Goal: Transaction & Acquisition: Obtain resource

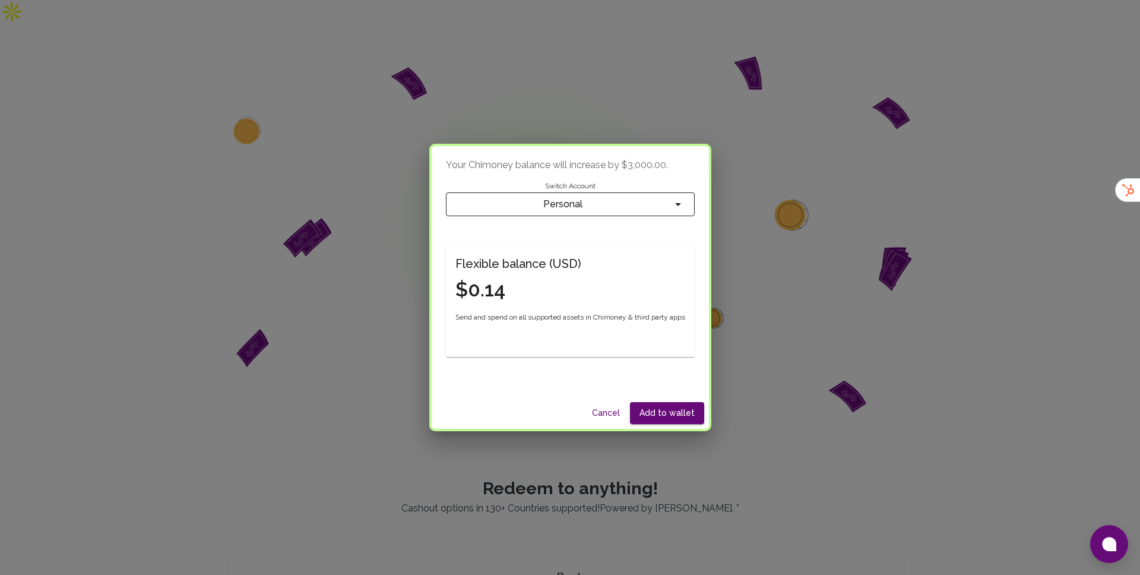
click at [632, 202] on span "Personal" at bounding box center [562, 204] width 215 height 17
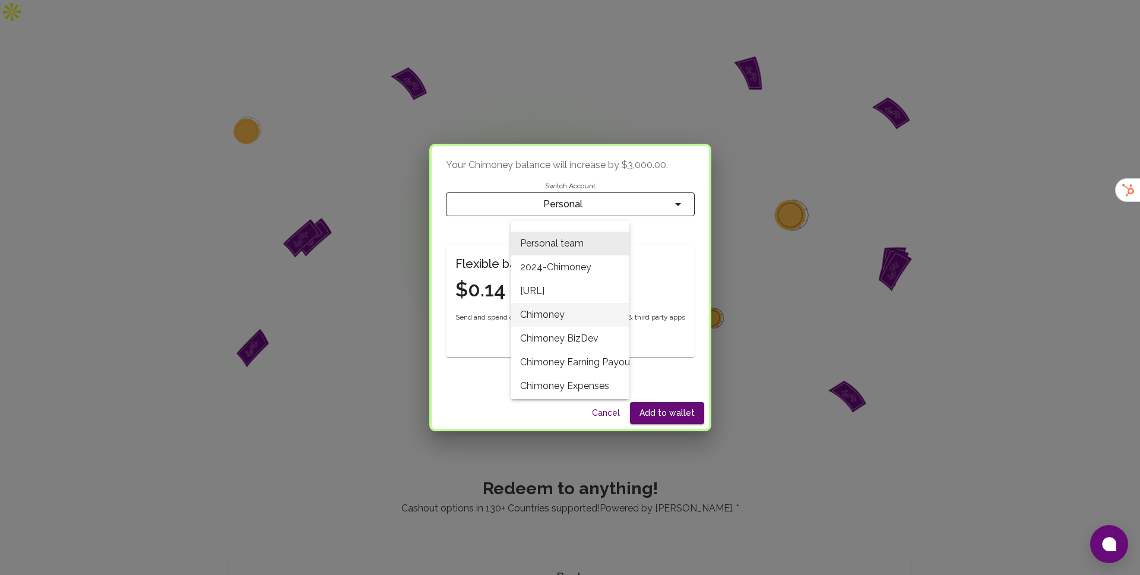
click at [602, 307] on li "Chimoney" at bounding box center [570, 315] width 119 height 24
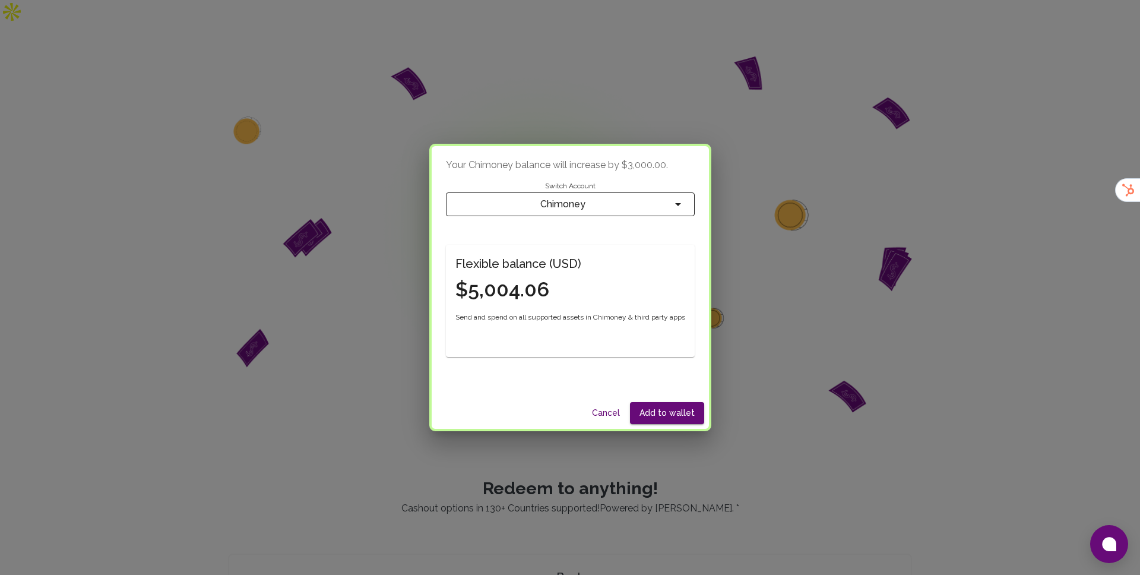
click at [782, 213] on div "Your Chimoney balance will increase by $3,000.00 . Switch Account Chimoney Flex…" at bounding box center [570, 287] width 1140 height 575
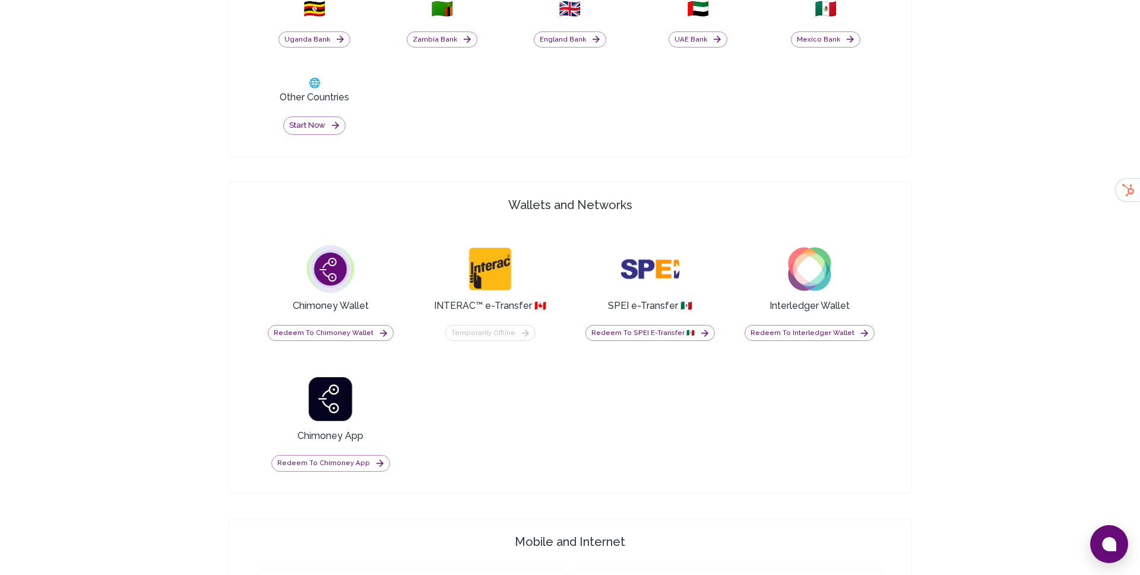
scroll to position [893, 0]
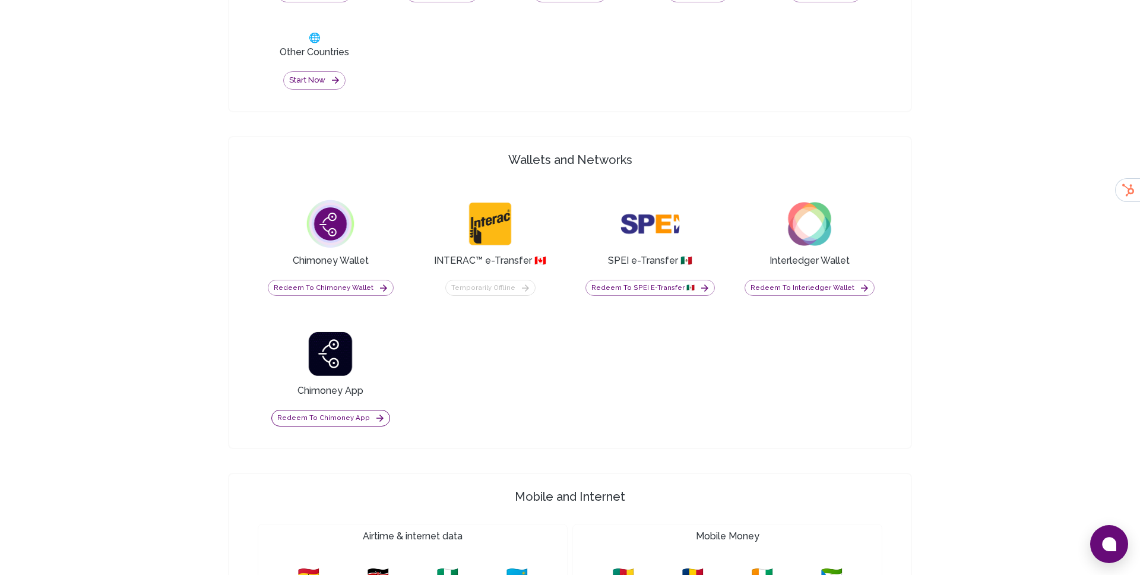
click at [359, 410] on button "Redeem to Chimoney App" at bounding box center [330, 418] width 119 height 17
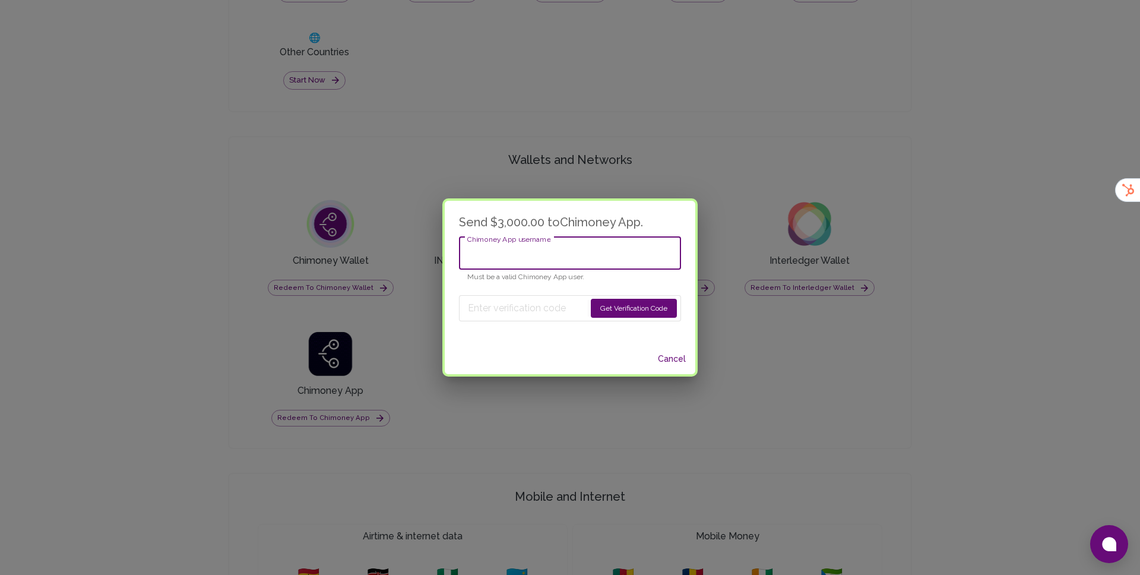
click at [543, 268] on input "Chimoney App username" at bounding box center [570, 252] width 222 height 33
type input "luffy"
click at [622, 300] on button "Get Verification Code" at bounding box center [634, 308] width 86 height 19
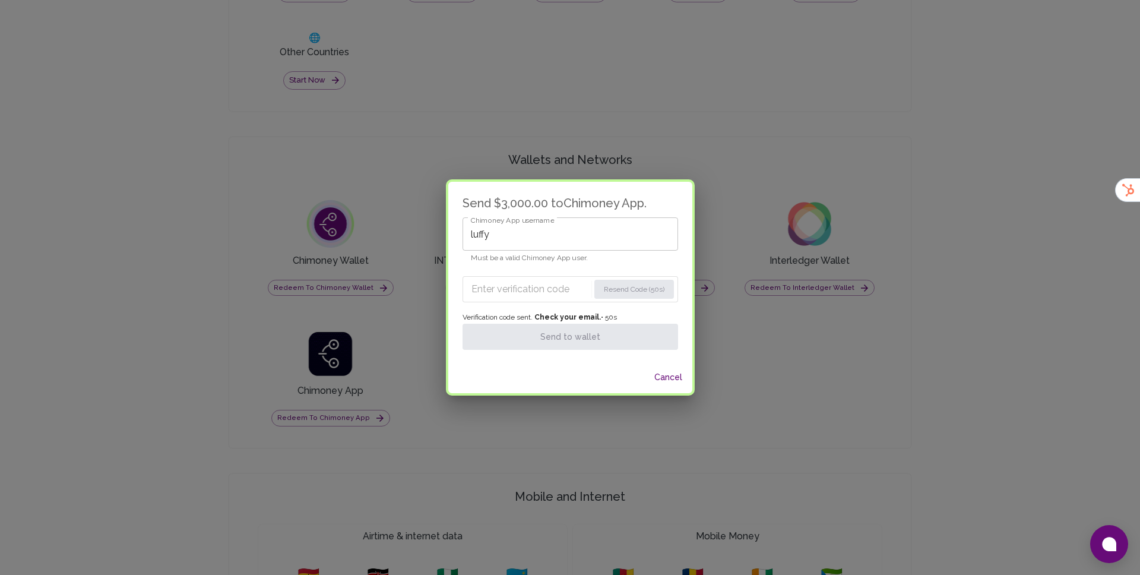
click at [540, 227] on input "luffy" at bounding box center [569, 233] width 215 height 33
click at [509, 197] on h6 "Send $3,000.00 to Chimoney App ." at bounding box center [570, 203] width 214 height 19
click at [567, 226] on div "Chimoney App username Chimoney App username Must be a valid Chimoney App user." at bounding box center [570, 240] width 214 height 47
click at [518, 191] on div "Send $3,000.00 to Chimoney App . Chimoney App username Chimoney App username Mu…" at bounding box center [569, 272] width 243 height 180
click at [540, 238] on input "Chimoney App username" at bounding box center [569, 233] width 215 height 33
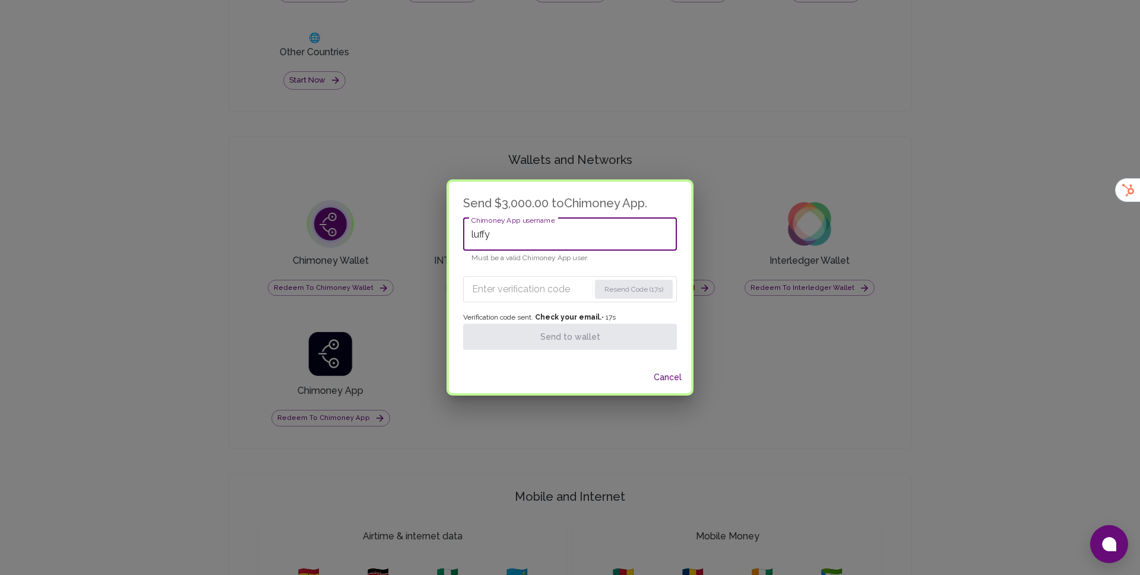
type input "luffy"
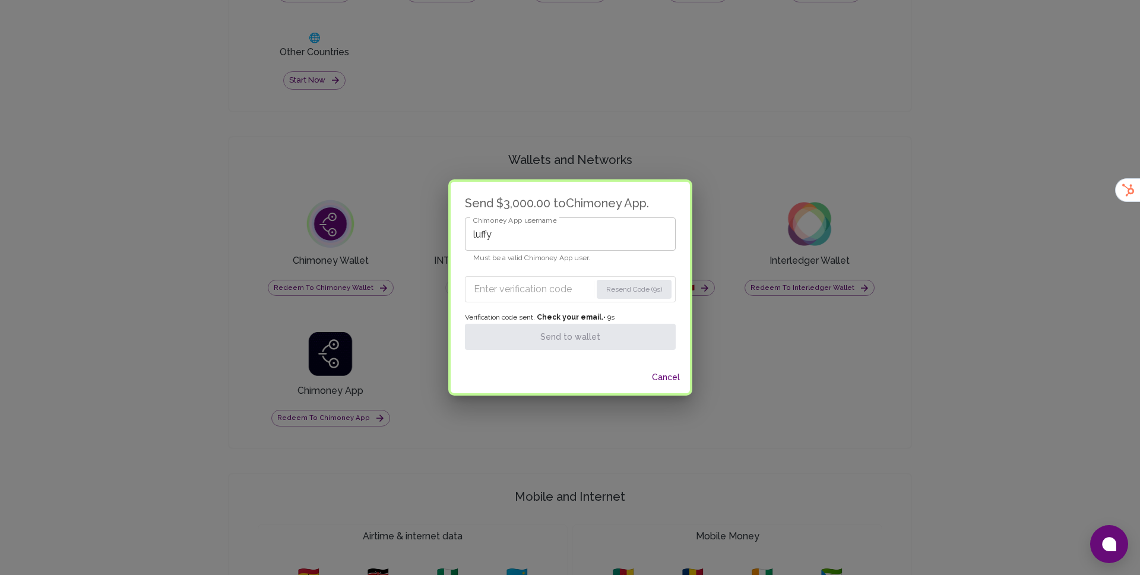
click at [501, 301] on form "Resend Code (9s)" at bounding box center [570, 289] width 211 height 26
click at [505, 290] on input "Enter verification code" at bounding box center [532, 289] width 118 height 19
paste input "9278"
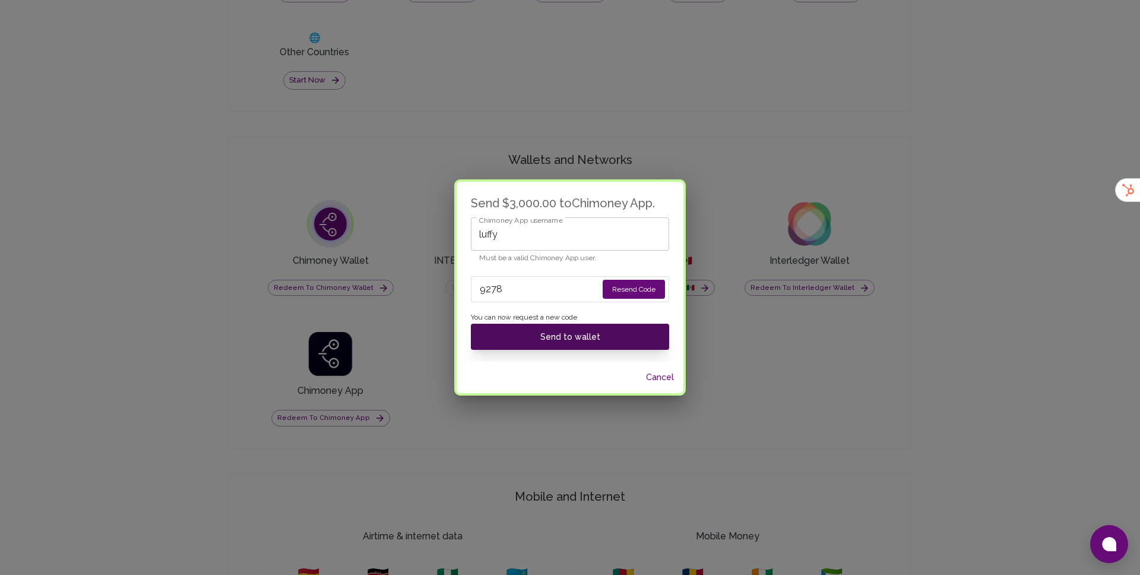
type input "9278"
click at [540, 337] on button "Send to wallet" at bounding box center [570, 337] width 198 height 26
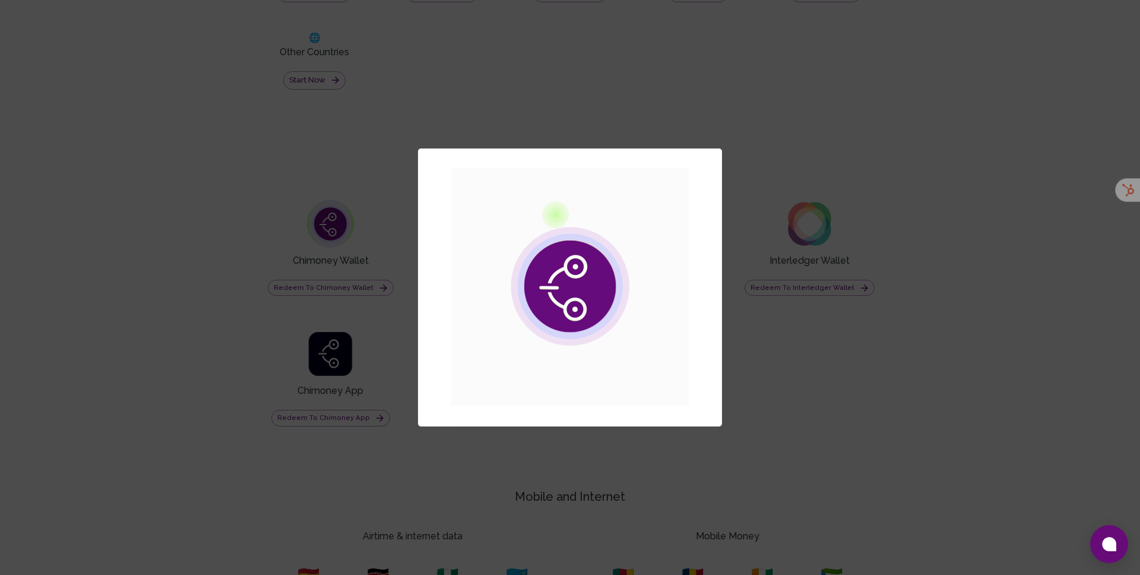
scroll to position [0, 0]
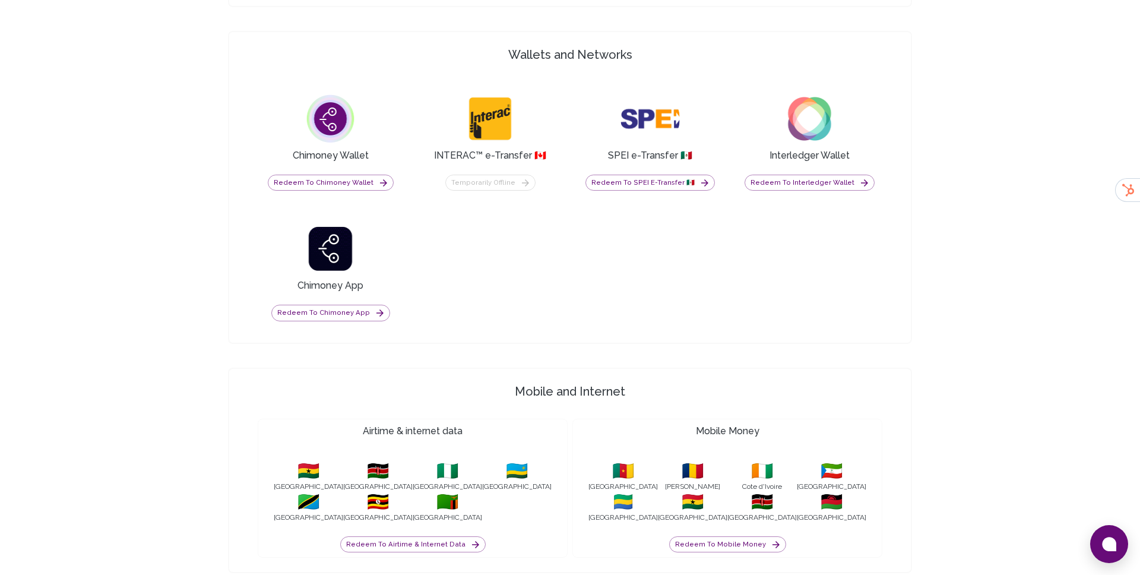
scroll to position [975, 0]
click at [351, 179] on button "Redeem to Chimoney Wallet" at bounding box center [331, 181] width 126 height 17
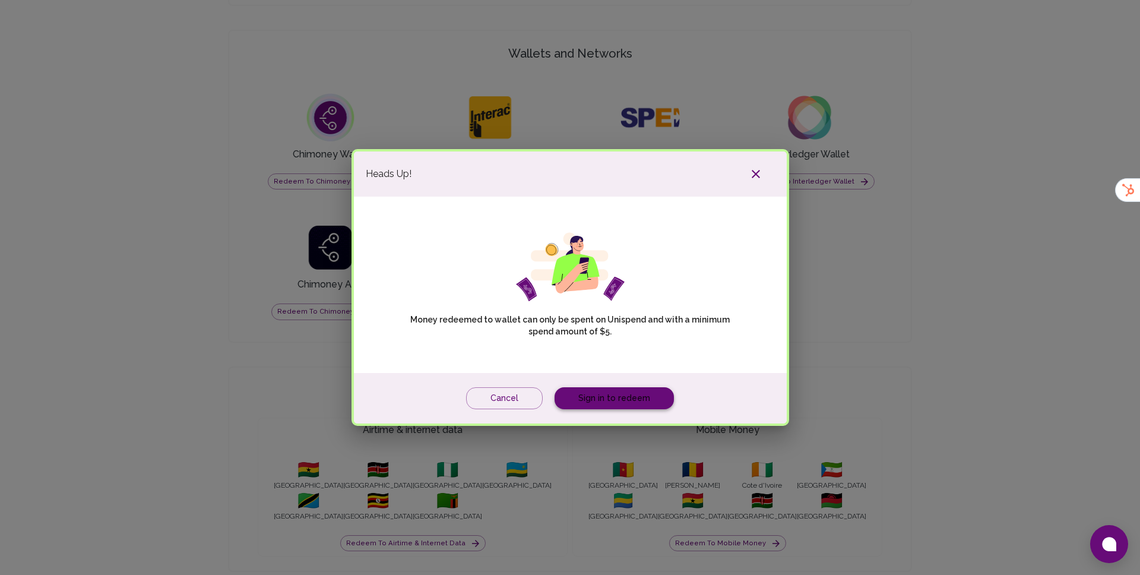
click at [614, 387] on link "Sign in to redeem" at bounding box center [613, 398] width 119 height 22
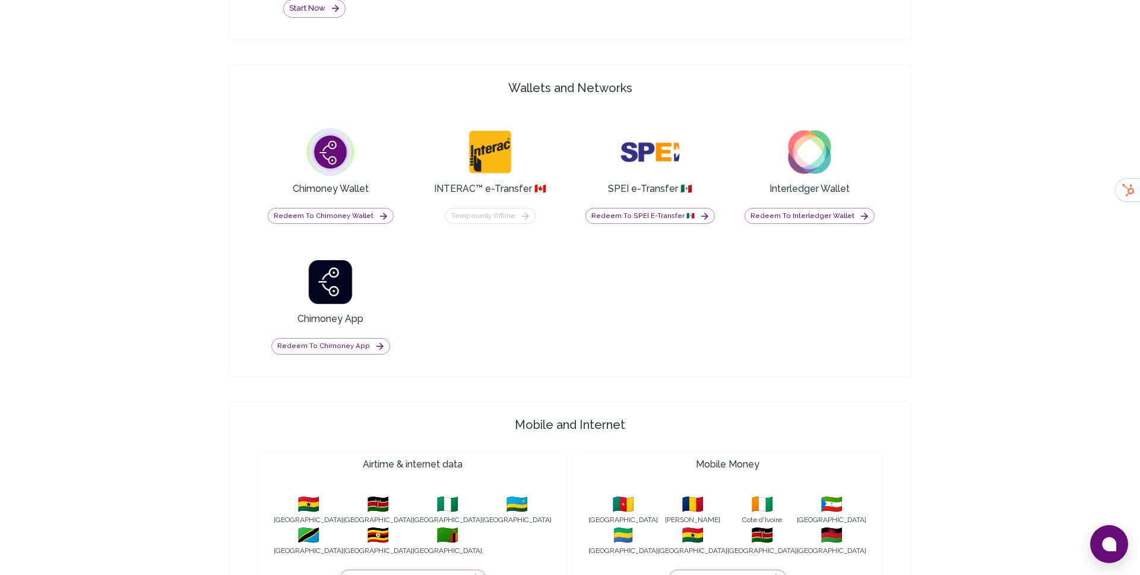
scroll to position [976, 0]
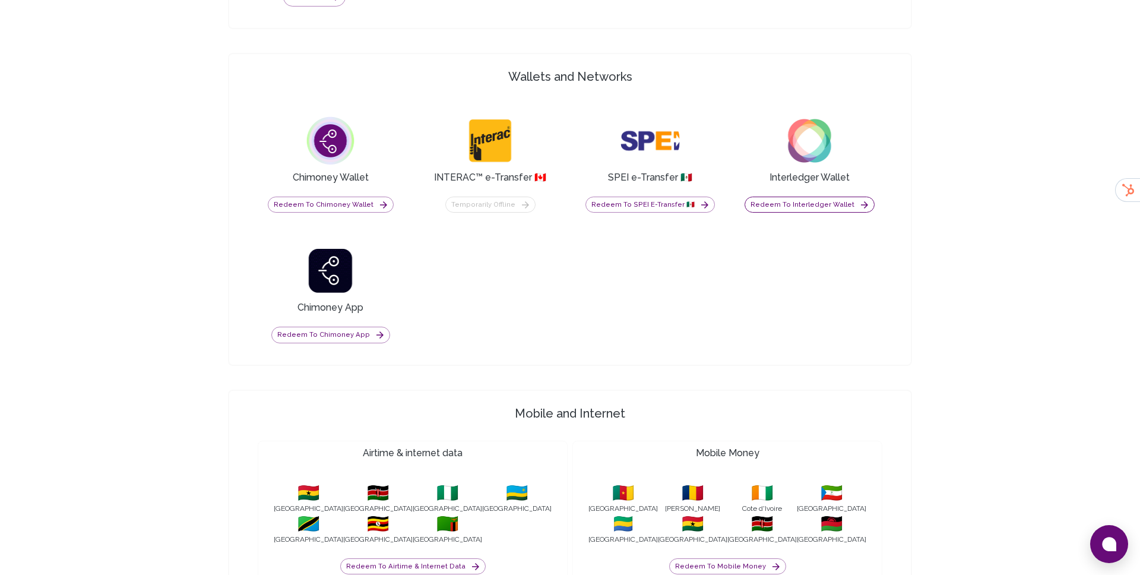
click at [783, 196] on button "Redeem to Interledger Wallet" at bounding box center [809, 204] width 130 height 17
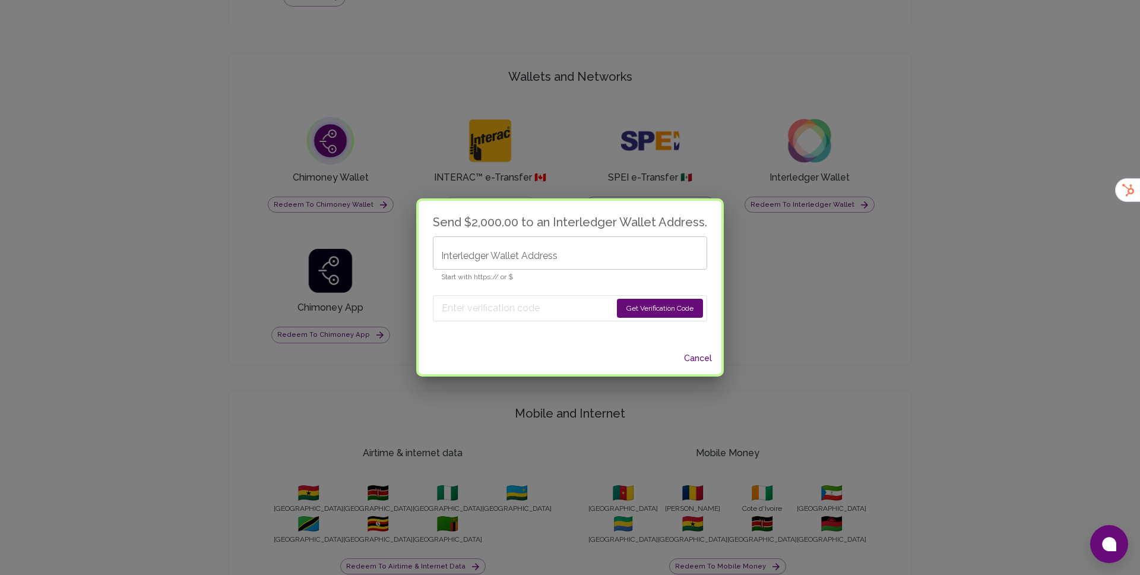
click at [795, 264] on div "Send $2,000.00 to an Interledger Wallet Address. Interledger Wallet Address Int…" at bounding box center [570, 287] width 1140 height 575
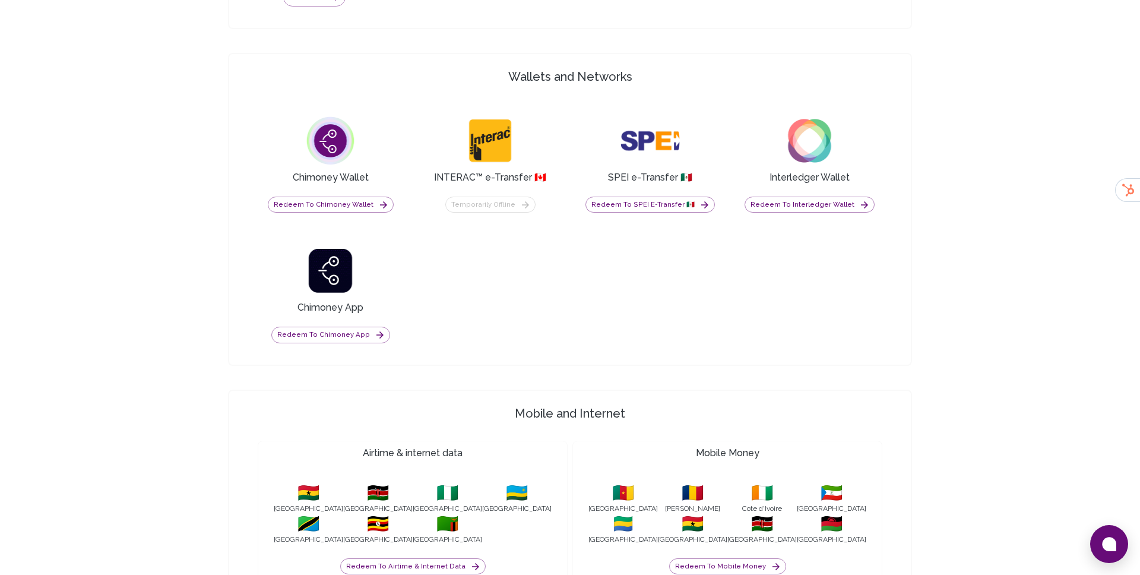
click at [379, 315] on div "Redeem to Chimoney App" at bounding box center [330, 329] width 145 height 28
click at [366, 326] on button "Redeem to Chimoney App" at bounding box center [330, 334] width 119 height 17
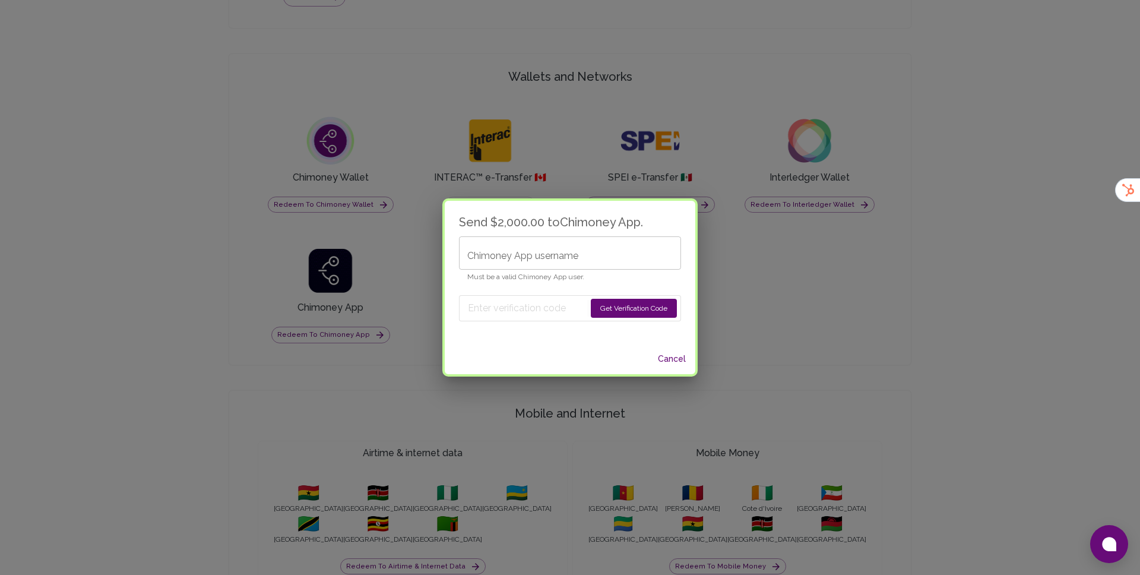
click at [499, 263] on input "Chimoney App username" at bounding box center [570, 252] width 222 height 33
type input "luffy"
click at [631, 308] on button "Get Verification Code" at bounding box center [634, 308] width 86 height 19
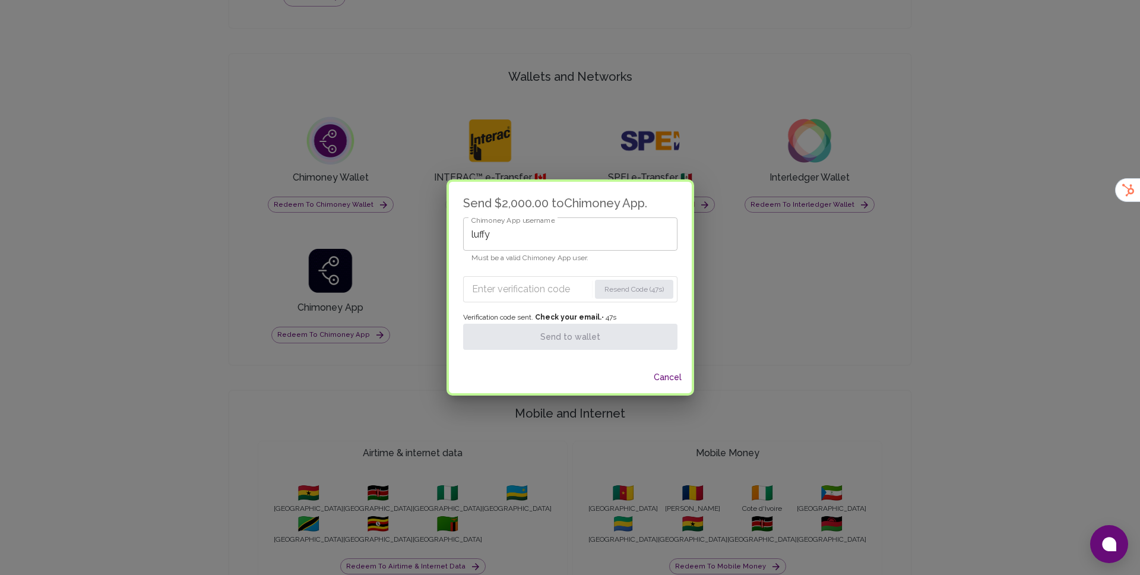
click at [508, 285] on input "Enter verification code" at bounding box center [531, 289] width 118 height 19
paste input "6807"
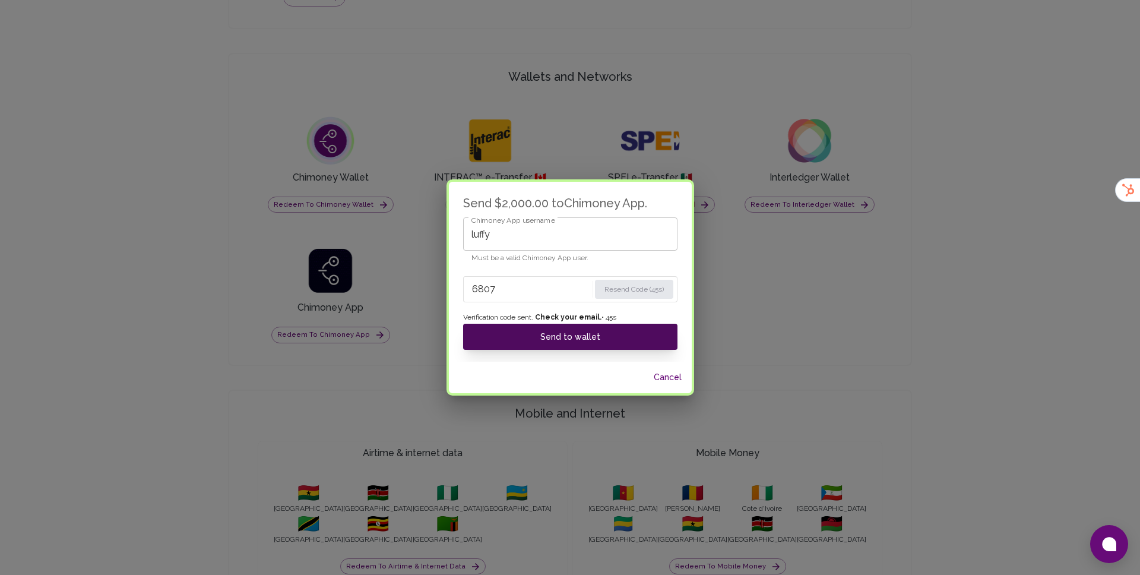
type input "6807"
click at [570, 337] on button "Send to wallet" at bounding box center [570, 337] width 214 height 26
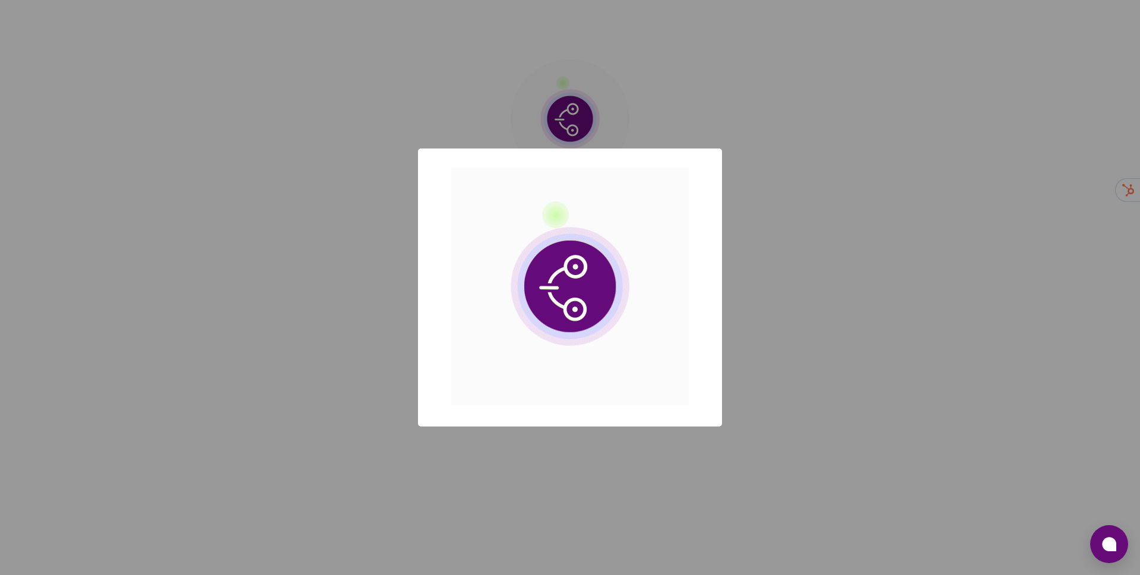
scroll to position [0, 0]
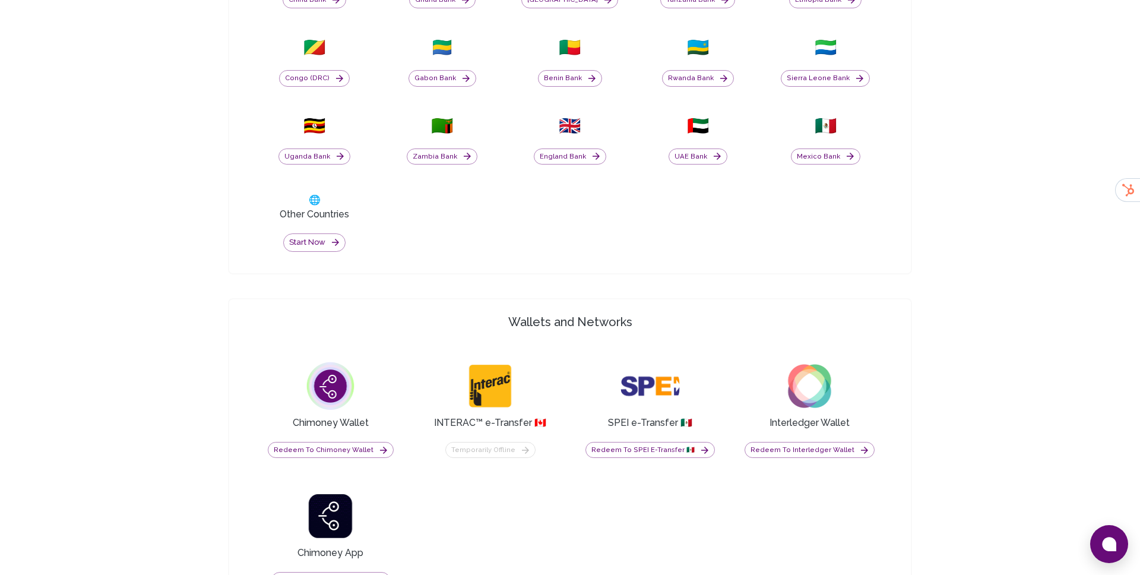
scroll to position [731, 0]
click at [320, 441] on button "Redeem to Chimoney Wallet" at bounding box center [331, 449] width 126 height 17
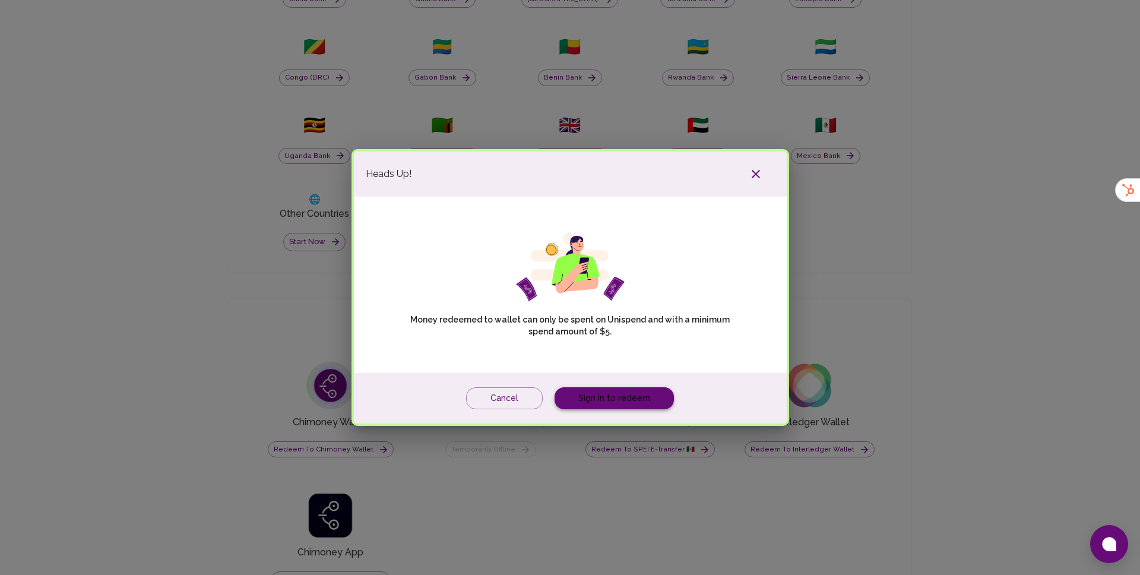
click at [608, 387] on link "Sign in to redeem" at bounding box center [613, 398] width 119 height 22
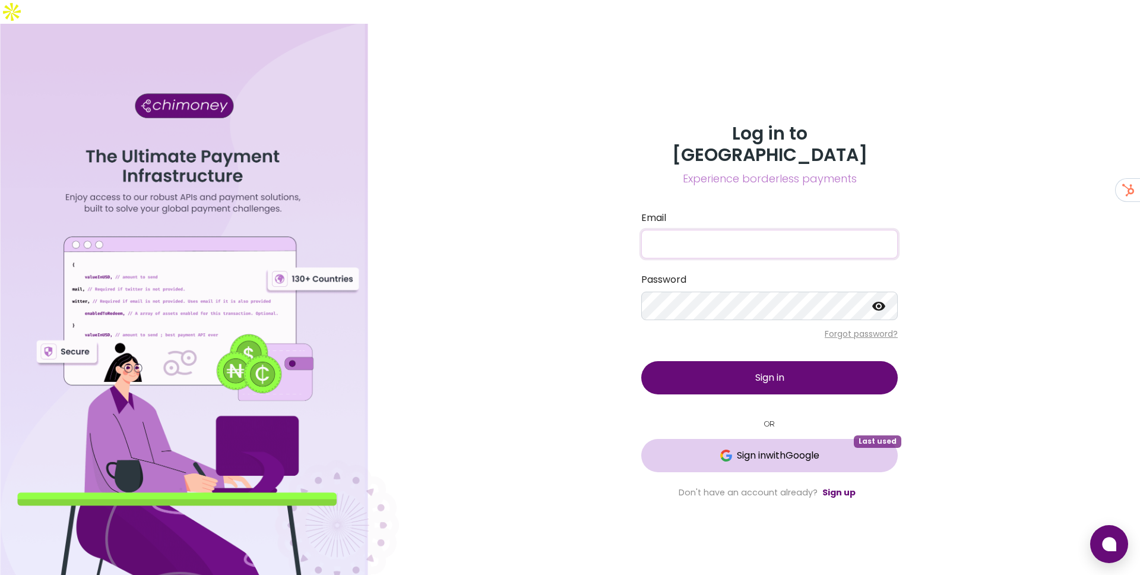
click at [750, 439] on button "Sign in with Google Last used" at bounding box center [769, 455] width 256 height 33
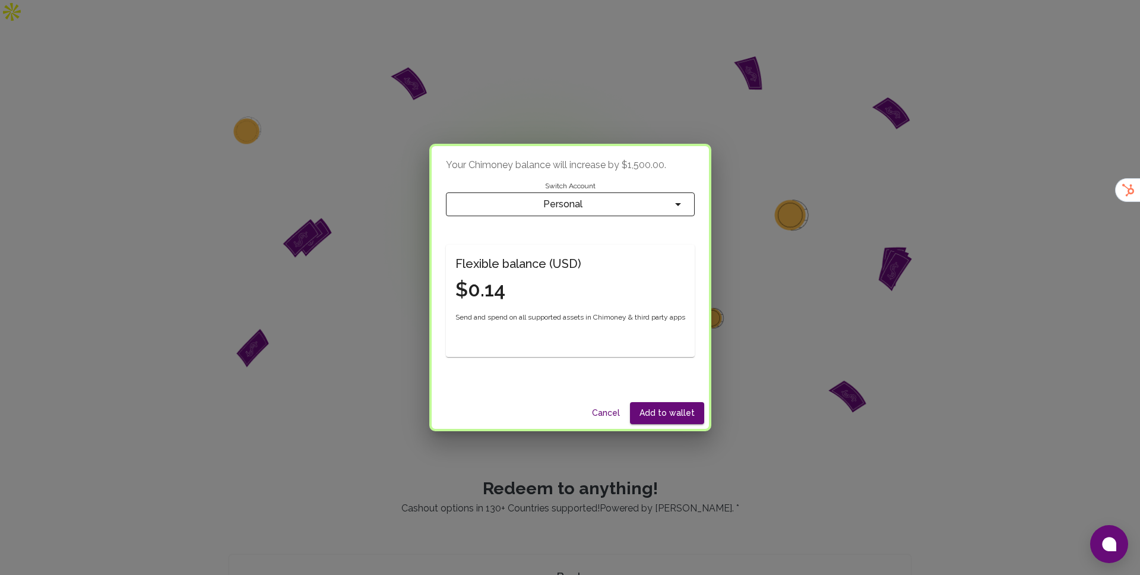
click at [557, 201] on span "Personal" at bounding box center [562, 204] width 215 height 17
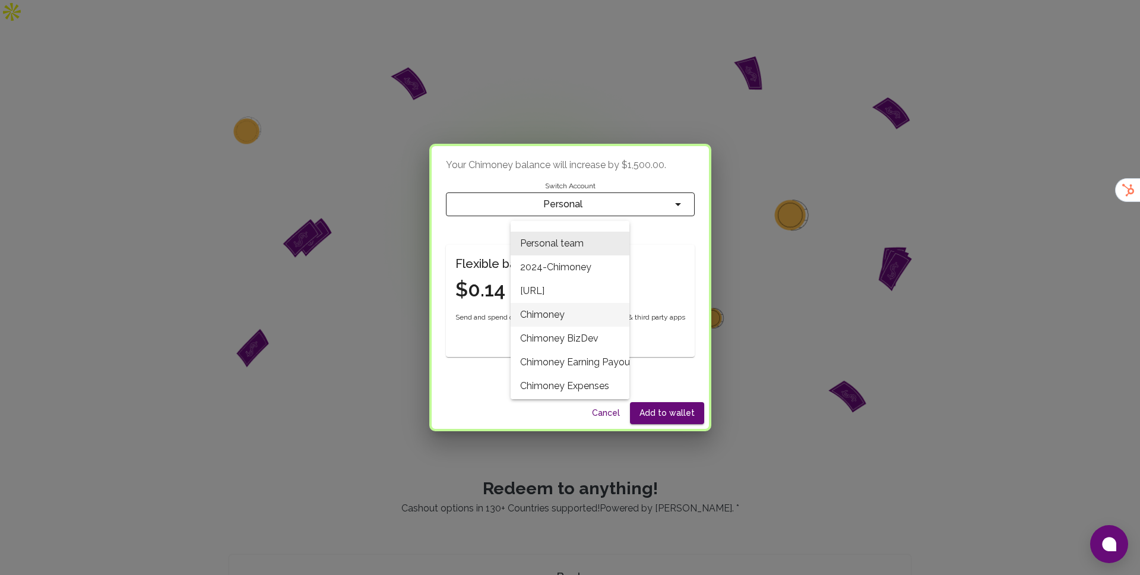
click at [549, 312] on li "Chimoney" at bounding box center [570, 315] width 119 height 24
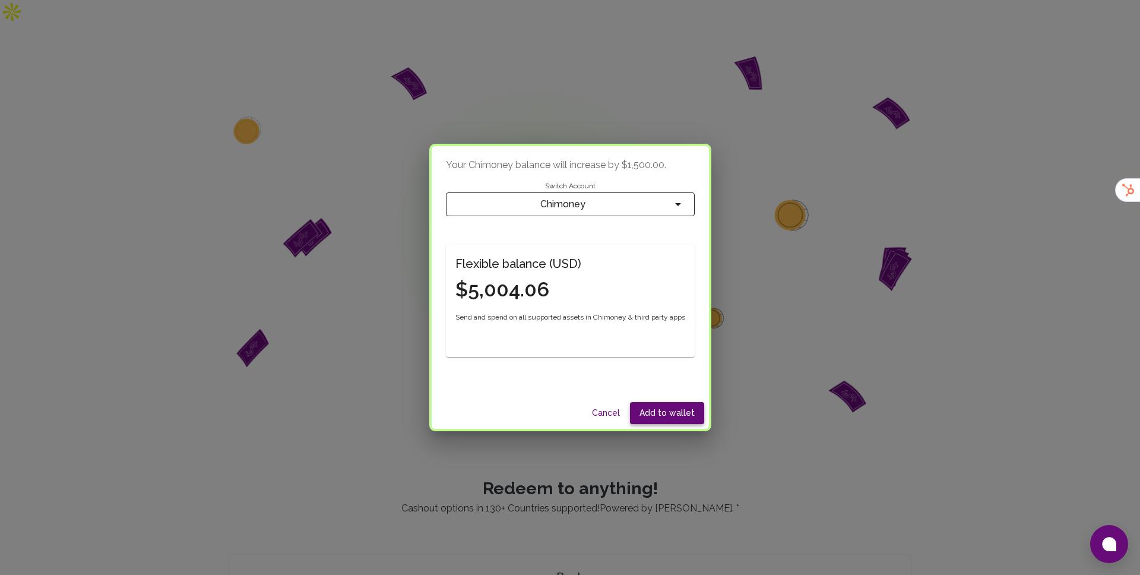
click at [680, 411] on button "Add to wallet" at bounding box center [667, 413] width 74 height 22
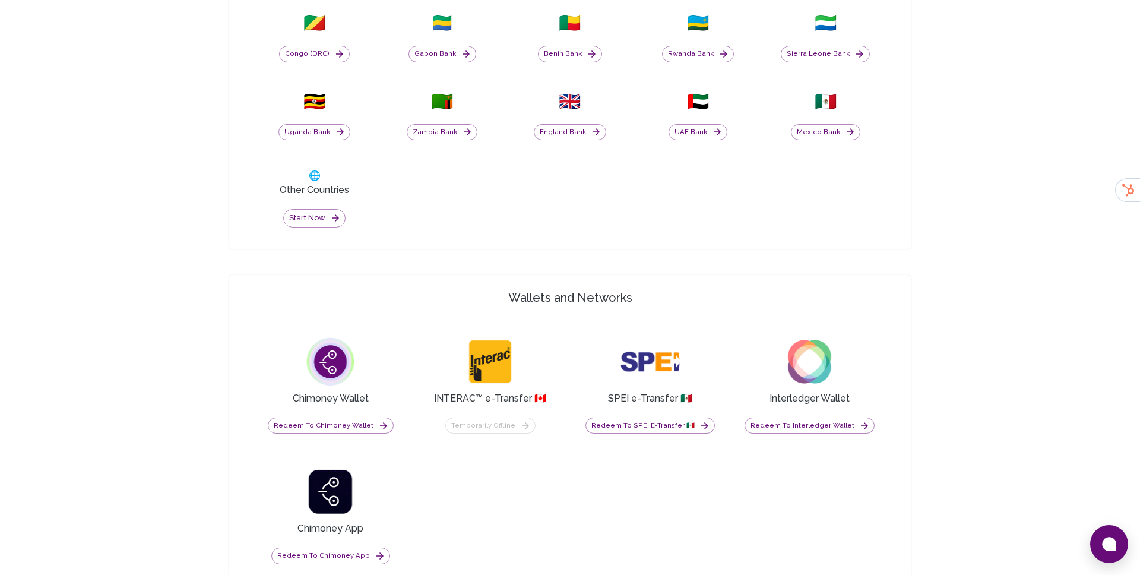
scroll to position [768, 0]
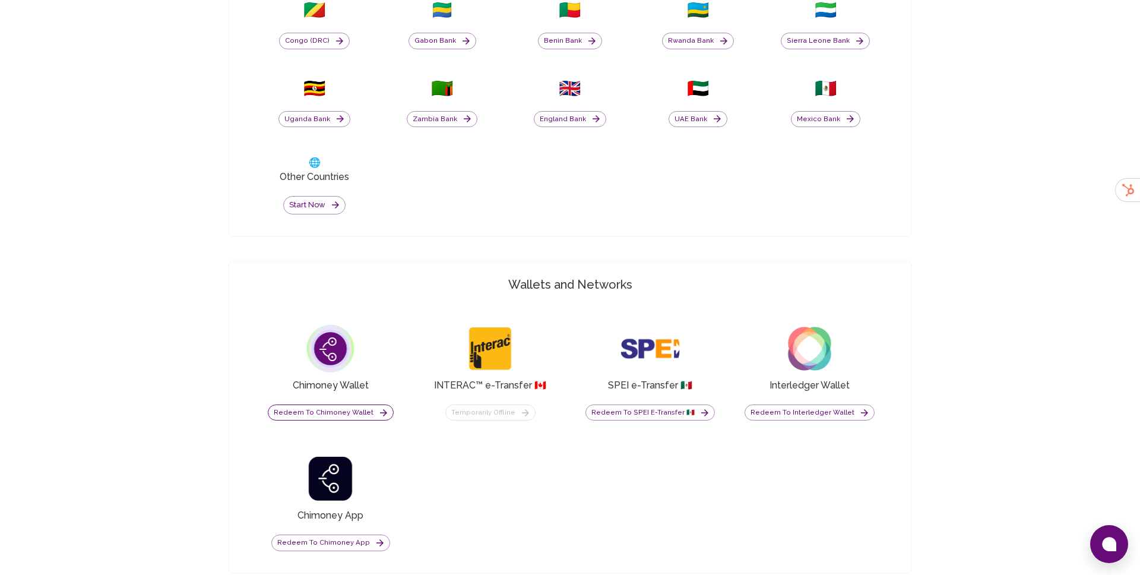
click at [331, 404] on button "Redeem to Chimoney Wallet" at bounding box center [331, 412] width 126 height 17
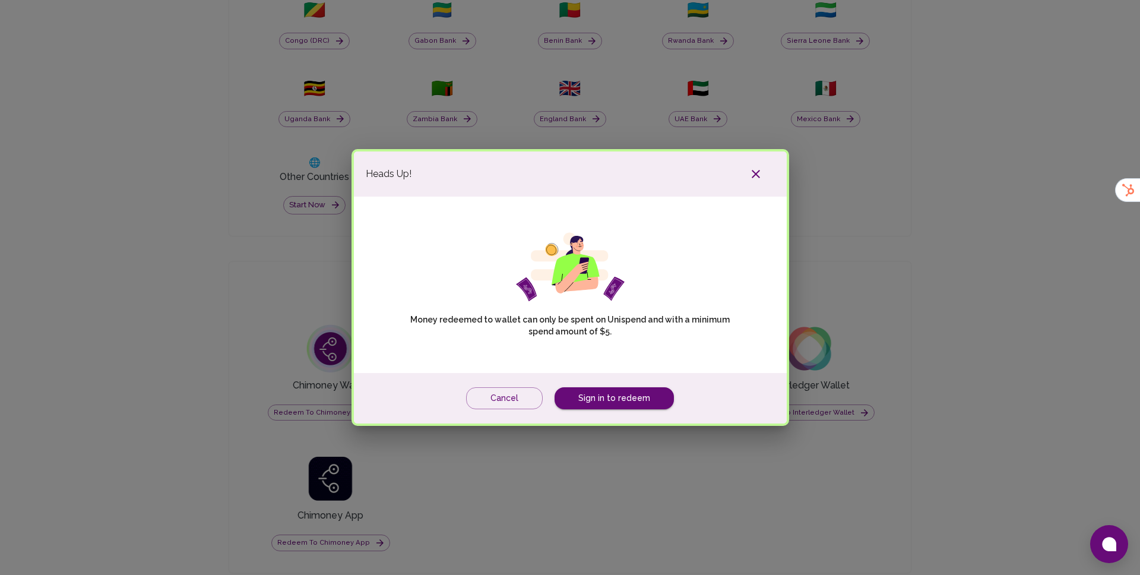
click at [602, 375] on div "Cancel Sign in to redeem" at bounding box center [570, 398] width 433 height 50
click at [614, 387] on link "Sign in to redeem" at bounding box center [613, 398] width 119 height 22
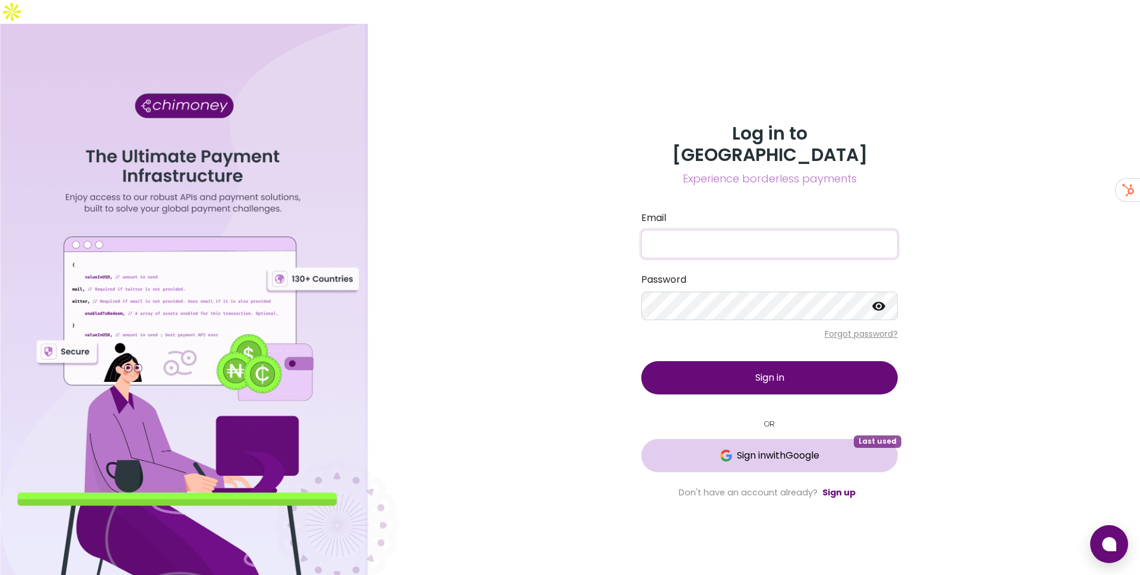
click at [792, 448] on span "Sign in with Google" at bounding box center [778, 455] width 83 height 14
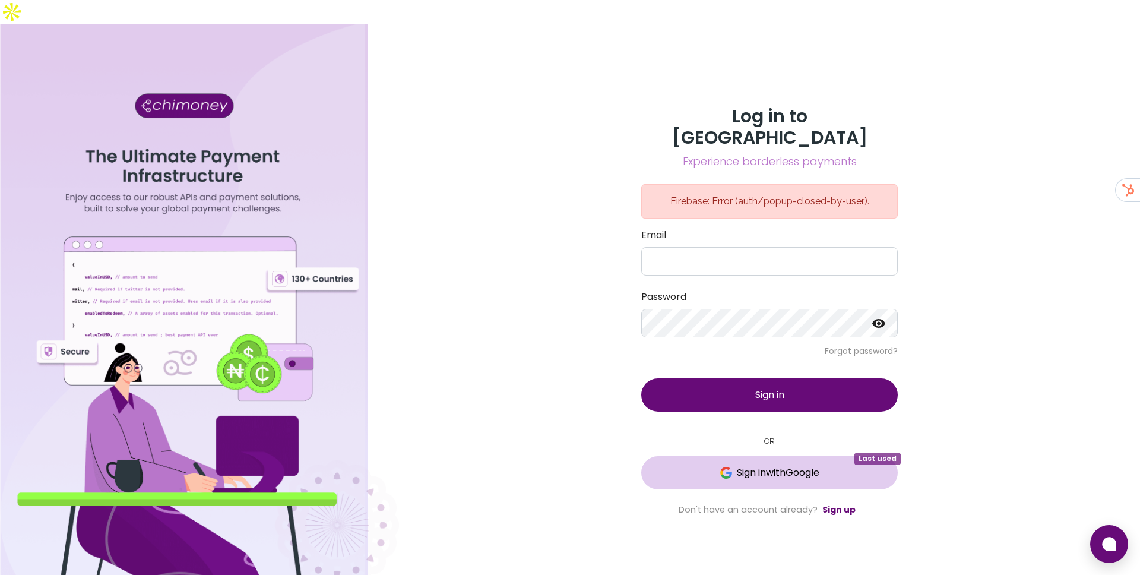
click at [800, 465] on span "Sign in with Google" at bounding box center [778, 472] width 83 height 14
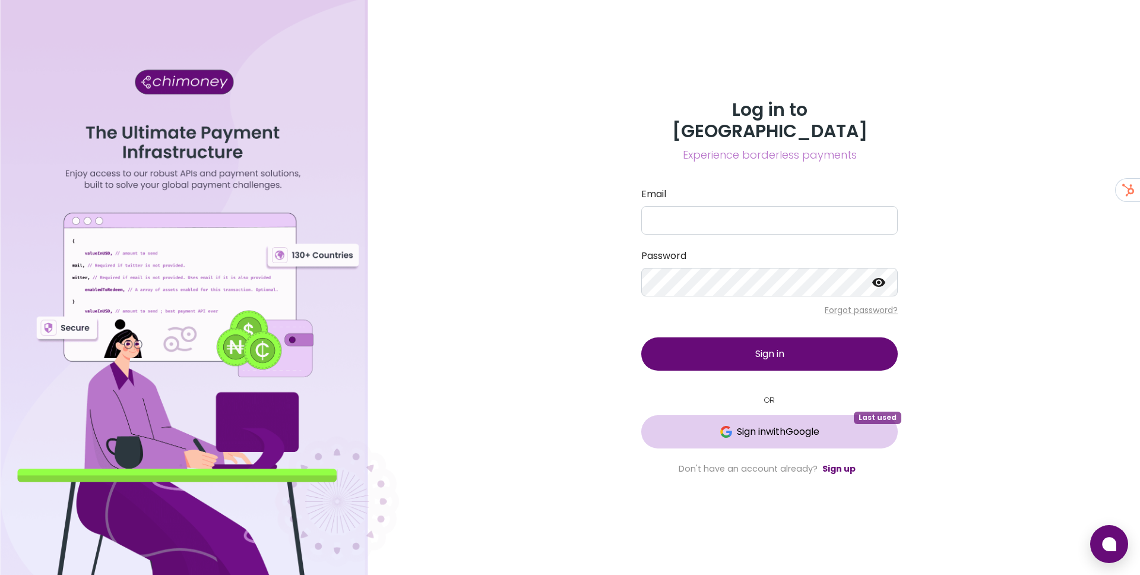
click at [832, 424] on span "Sign in with Google" at bounding box center [769, 431] width 209 height 14
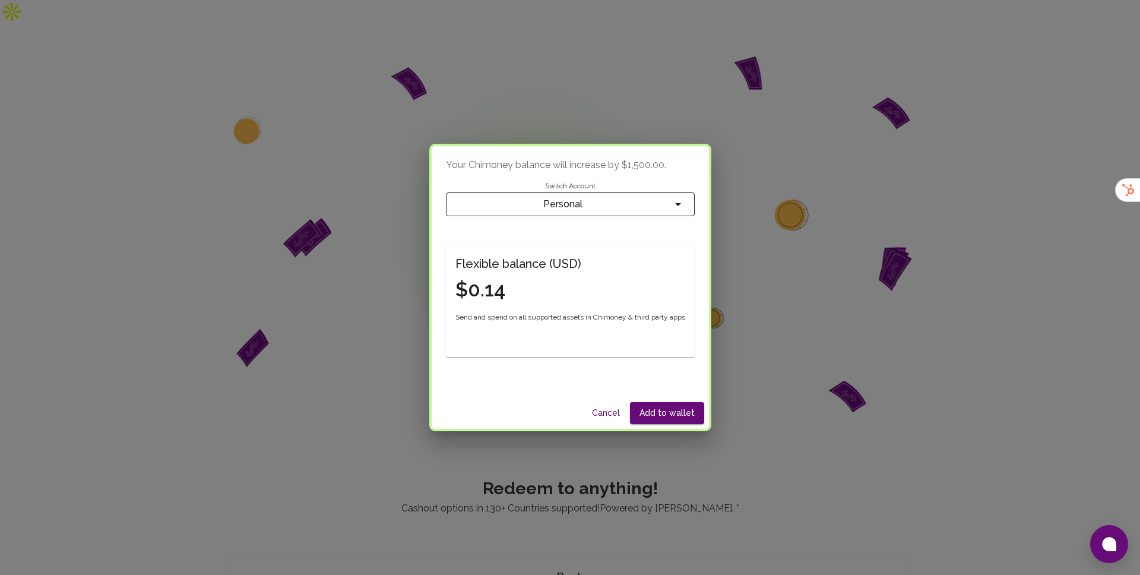
click at [579, 199] on span "Personal" at bounding box center [562, 204] width 215 height 17
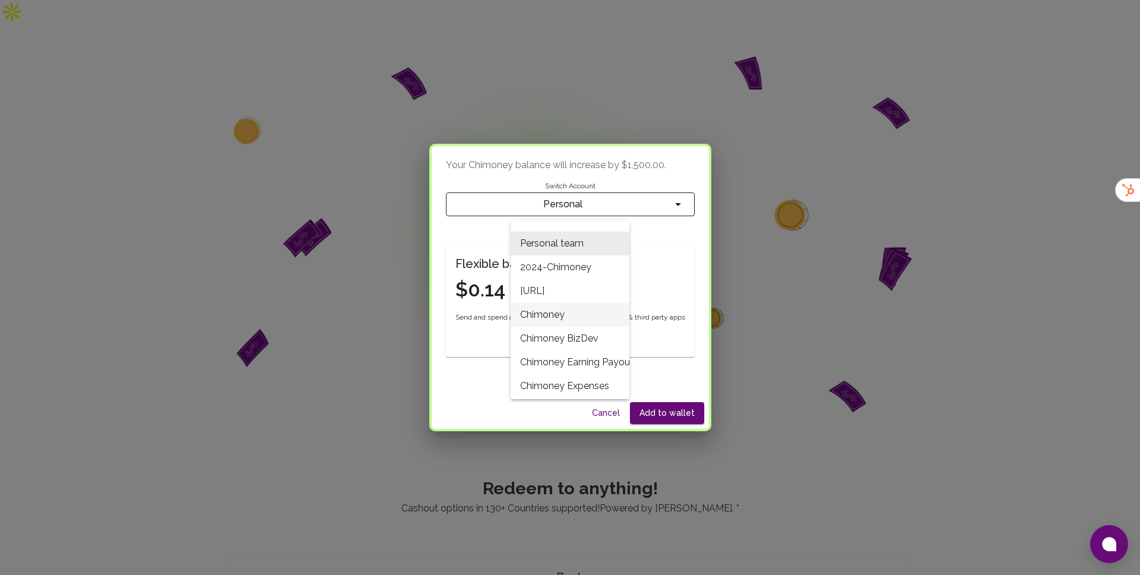
click at [567, 307] on li "Chimoney" at bounding box center [570, 315] width 119 height 24
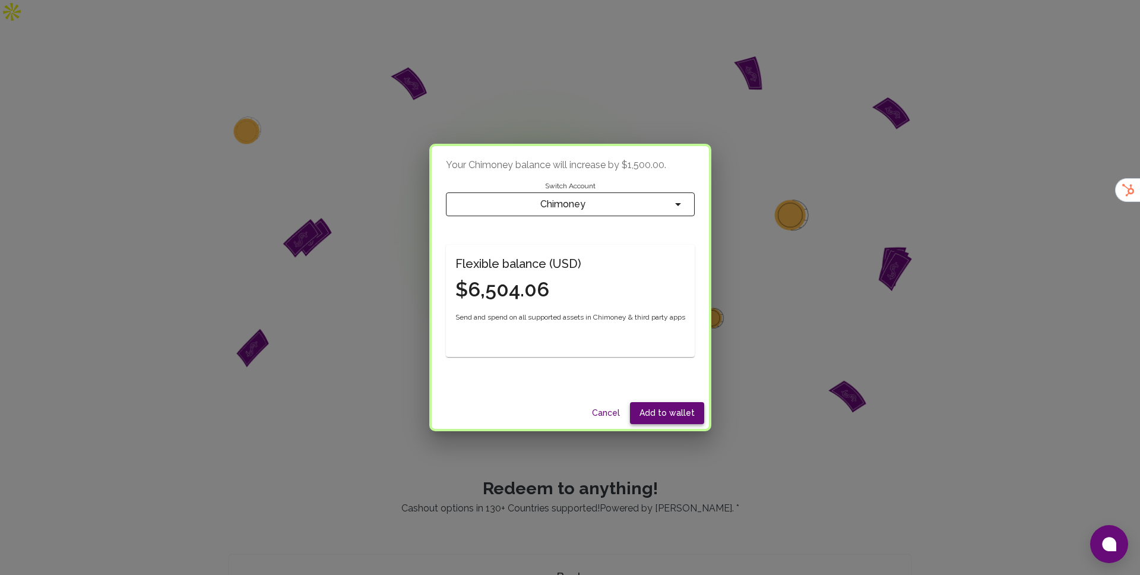
click at [671, 410] on button "Add to wallet" at bounding box center [667, 413] width 74 height 22
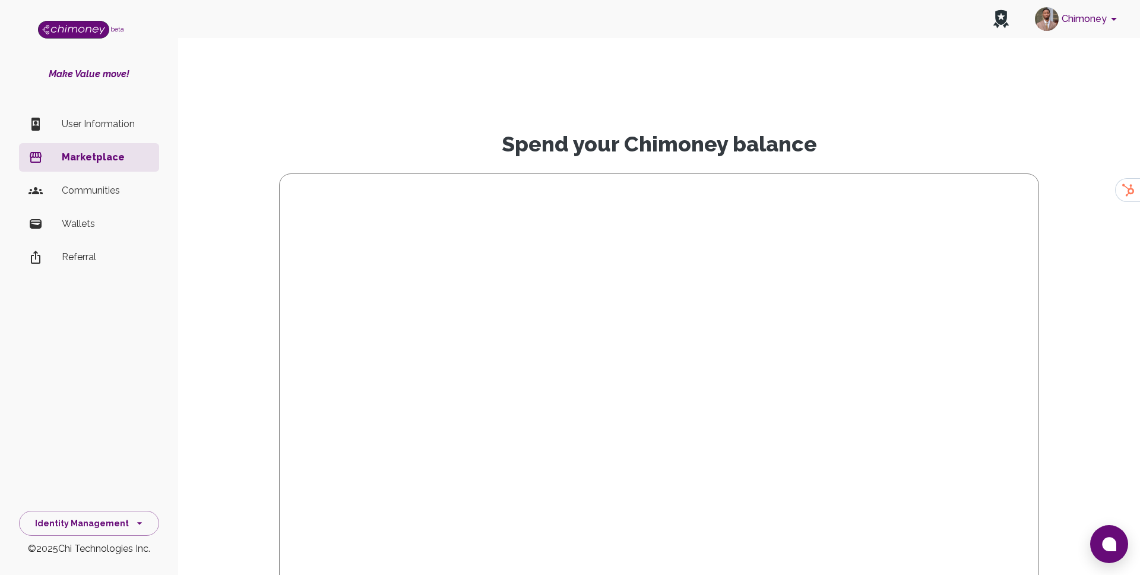
click at [112, 505] on div "Identity Management" at bounding box center [89, 520] width 178 height 31
